Goal: Information Seeking & Learning: Check status

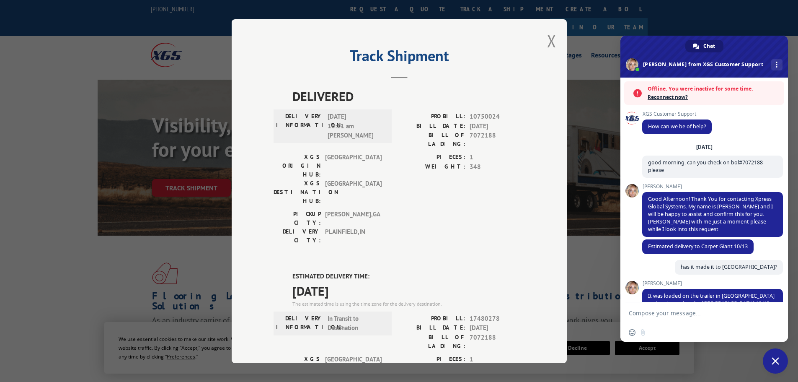
scroll to position [168, 0]
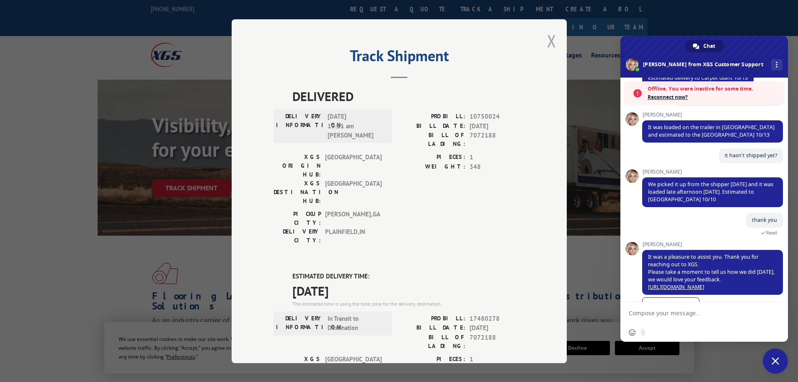
click at [547, 40] on button "Close modal" at bounding box center [551, 41] width 9 height 22
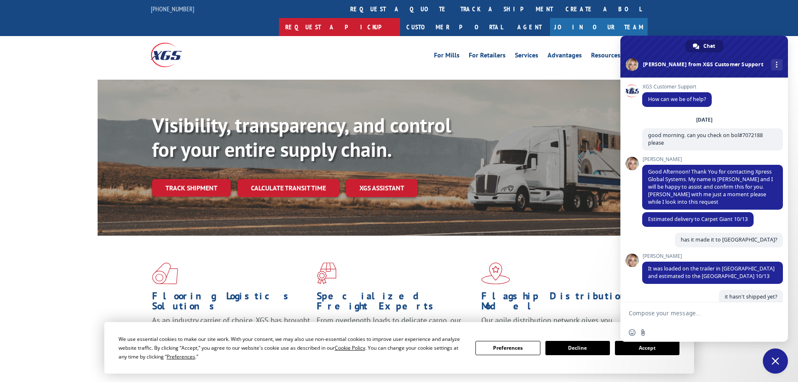
scroll to position [168, 0]
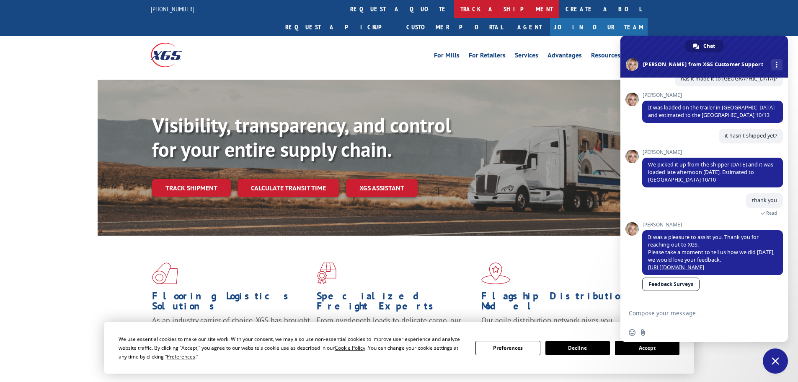
click at [454, 8] on link "track a shipment" at bounding box center [506, 9] width 105 height 18
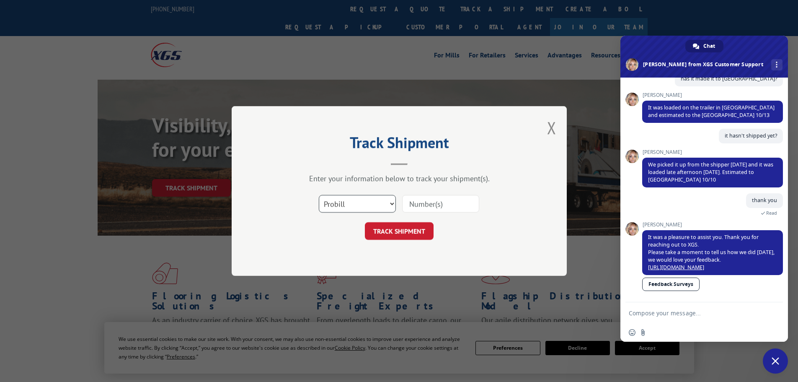
click at [346, 204] on select "Select category... Probill BOL PO" at bounding box center [357, 204] width 77 height 18
click at [319, 195] on select "Select category... Probill BOL PO" at bounding box center [357, 204] width 77 height 18
click at [347, 202] on select "Select category... Probill BOL PO" at bounding box center [357, 204] width 77 height 18
select select "bol"
click at [319, 195] on select "Select category... Probill BOL PO" at bounding box center [357, 204] width 77 height 18
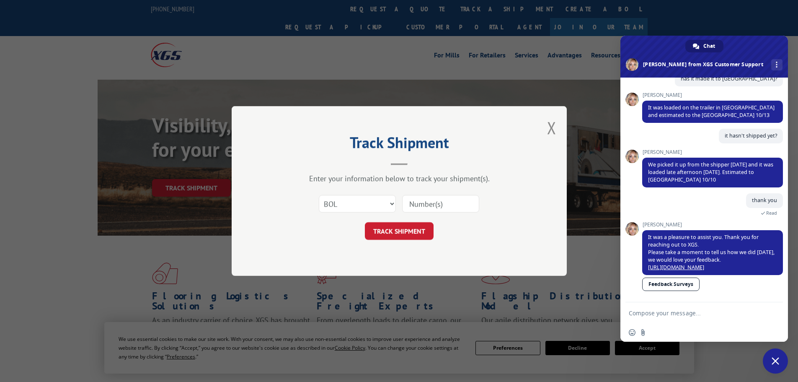
click at [429, 204] on input at bounding box center [440, 204] width 77 height 18
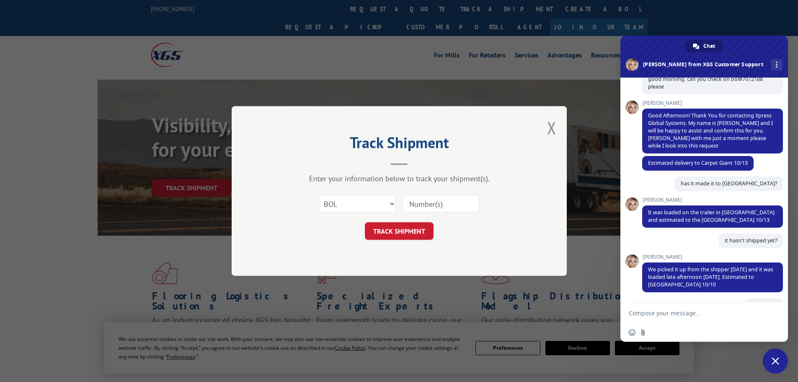
scroll to position [0, 0]
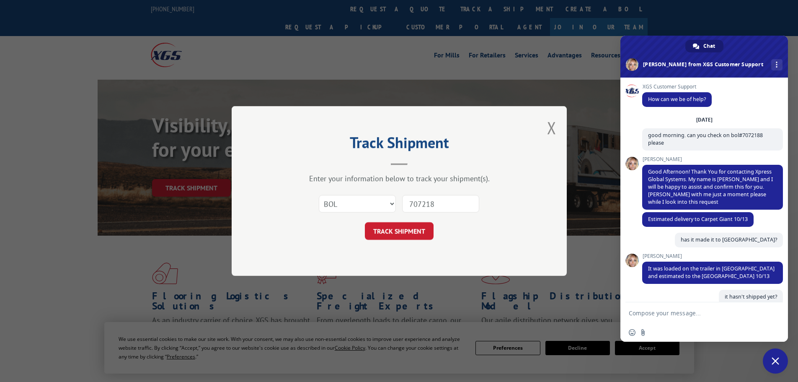
type input "7072188"
click at [409, 234] on button "TRACK SHIPMENT" at bounding box center [399, 231] width 69 height 18
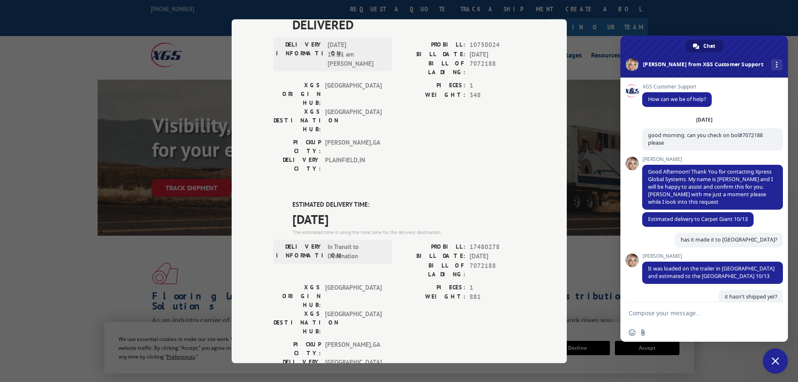
scroll to position [170, 0]
